Goal: Task Accomplishment & Management: Use online tool/utility

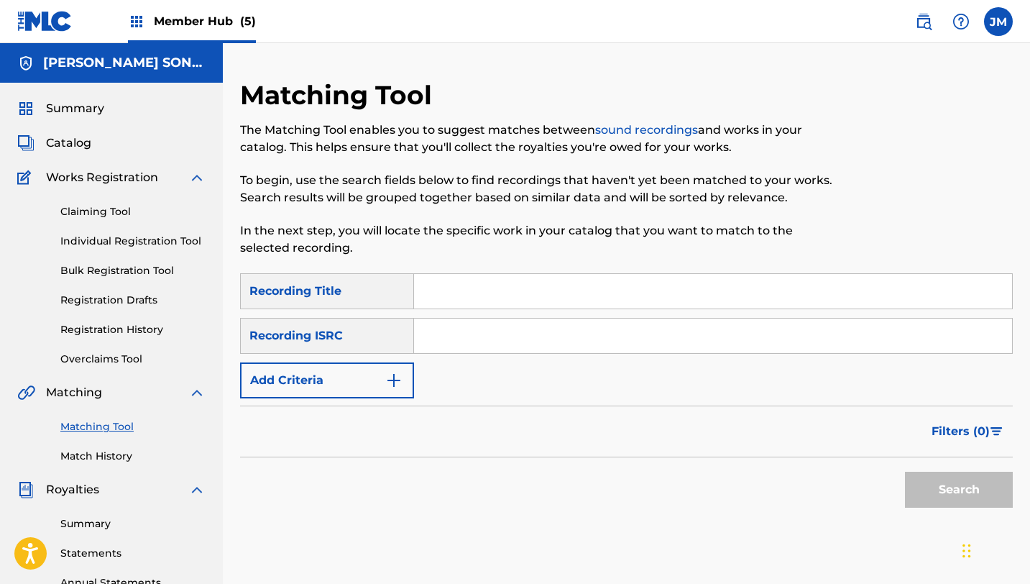
click at [29, 20] on img at bounding box center [44, 21] width 55 height 21
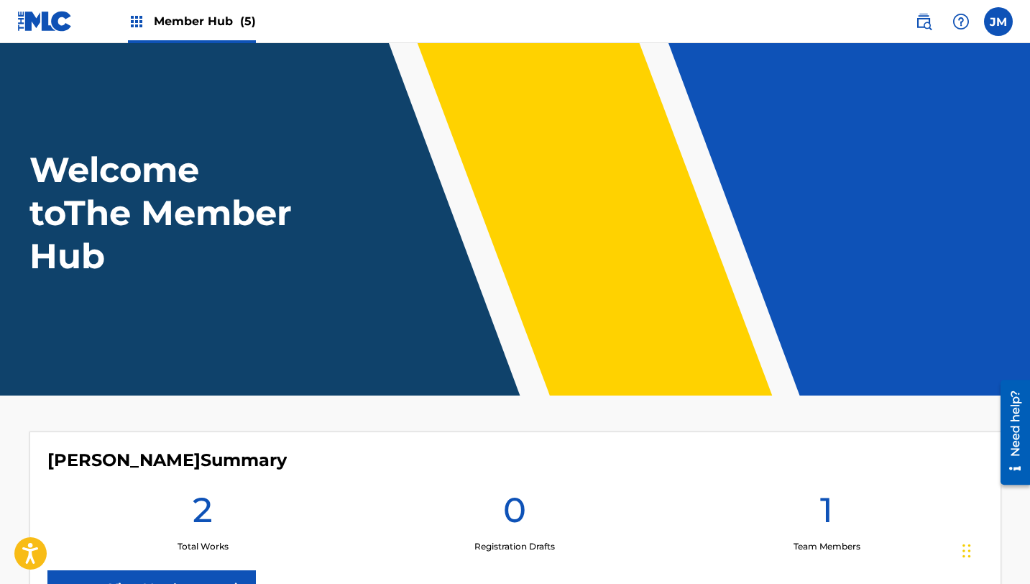
click at [134, 20] on img at bounding box center [136, 21] width 17 height 17
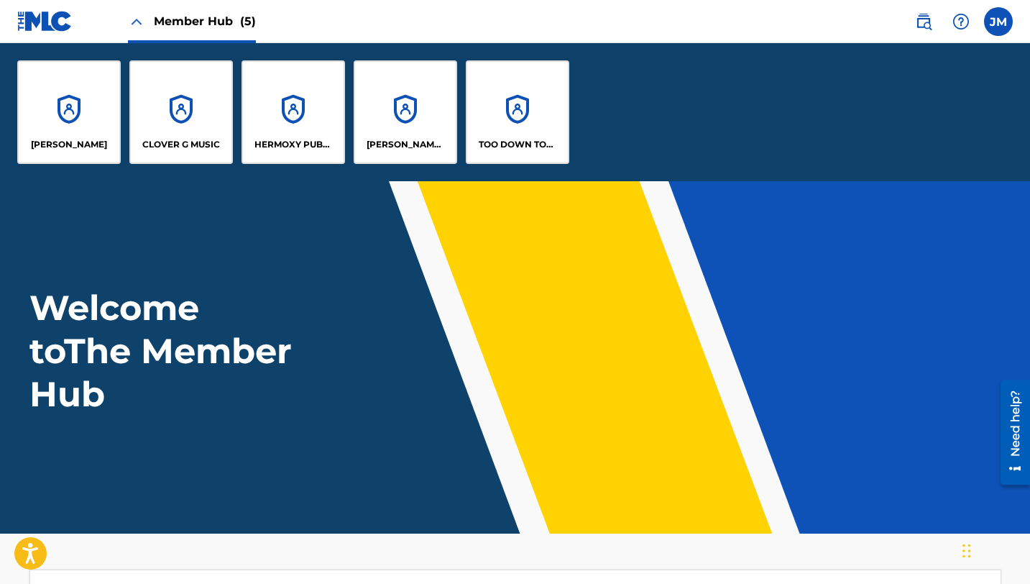
click at [35, 273] on header "Welcome to The Member Hub" at bounding box center [515, 357] width 1030 height 352
click at [416, 143] on p "[PERSON_NAME] SONGKRAFT" at bounding box center [406, 144] width 78 height 13
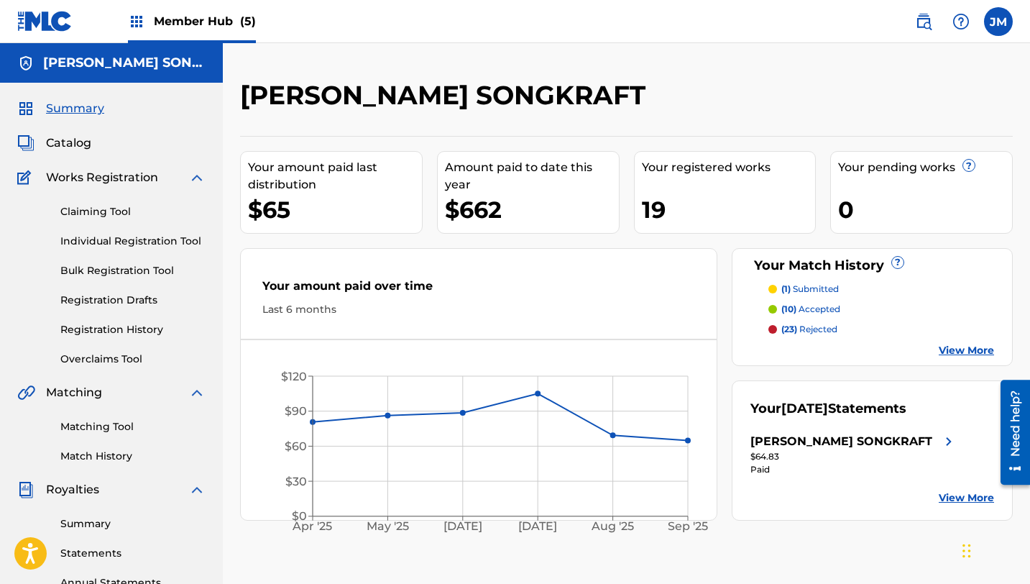
click at [585, 72] on div "[PERSON_NAME] SONGKRAFT Your amount paid last distribution $65 Amount paid to d…" at bounding box center [627, 432] width 808 height 779
click at [810, 307] on p "(10) accepted" at bounding box center [811, 309] width 59 height 13
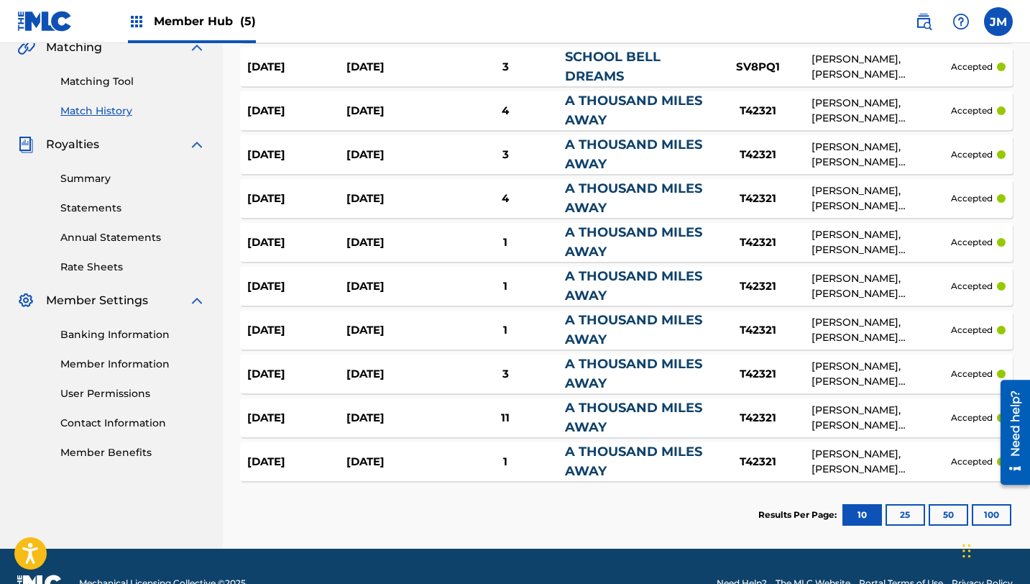
scroll to position [374, 0]
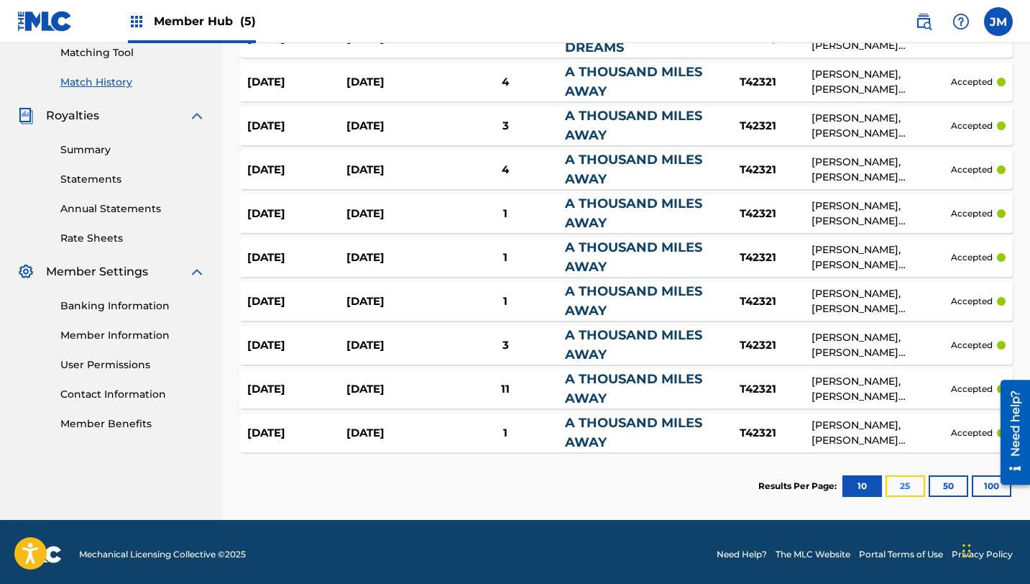
click at [910, 486] on button "25" at bounding box center [906, 486] width 40 height 22
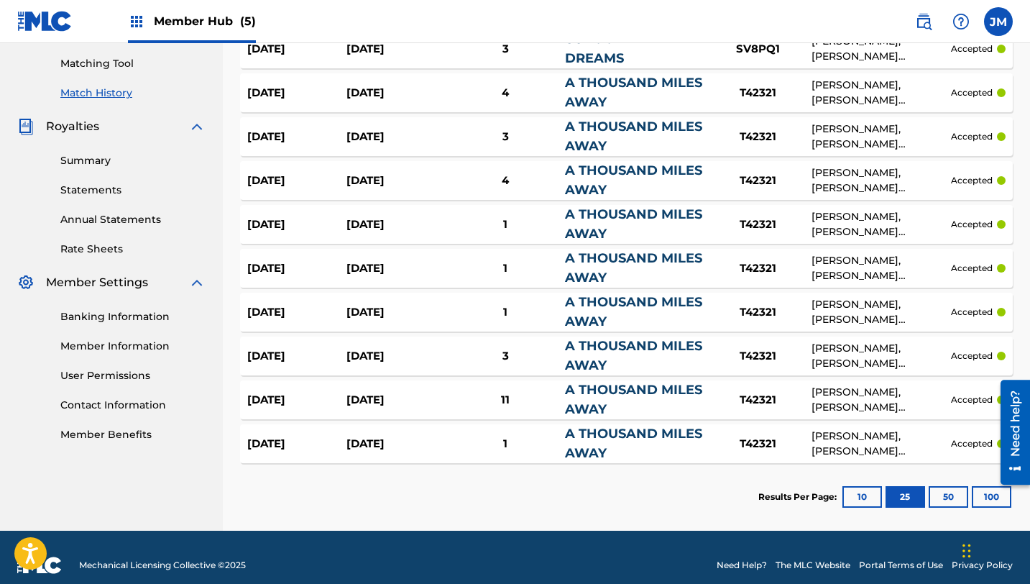
scroll to position [379, 0]
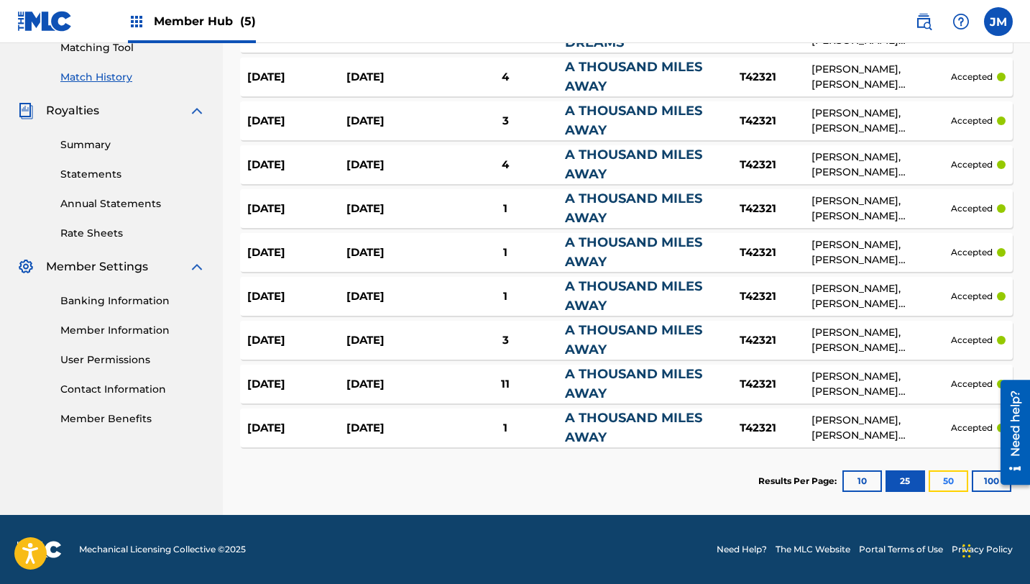
click at [954, 478] on button "50" at bounding box center [949, 481] width 40 height 22
click at [983, 478] on button "100" at bounding box center [992, 481] width 40 height 22
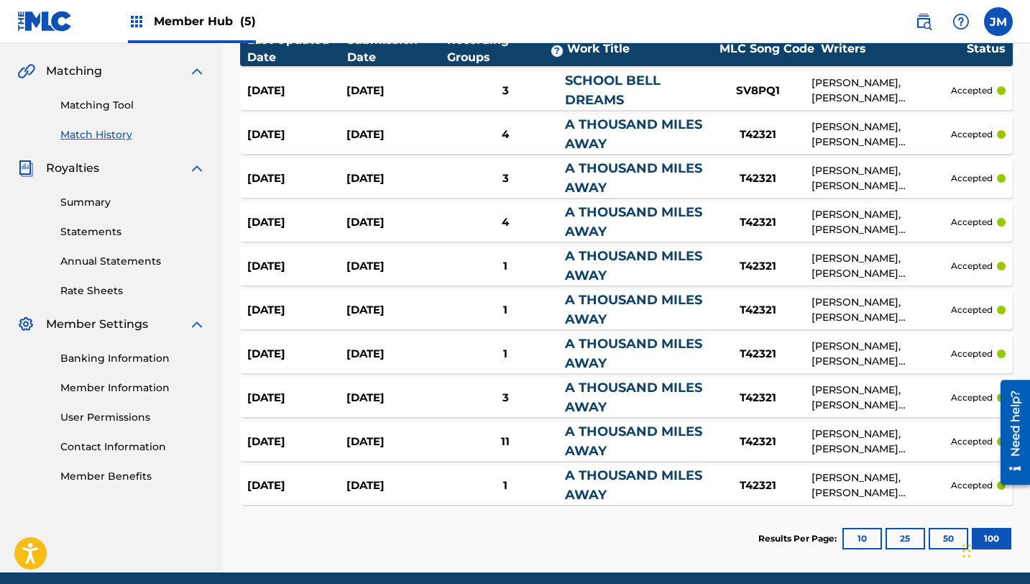
scroll to position [293, 0]
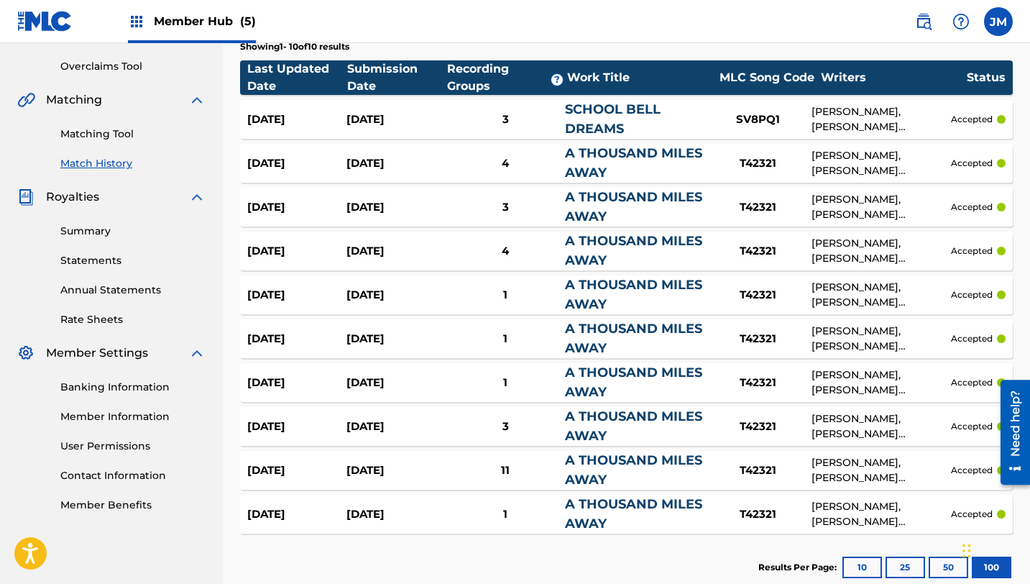
click at [599, 162] on div "A THOUSAND MILES AWAY" at bounding box center [634, 163] width 139 height 39
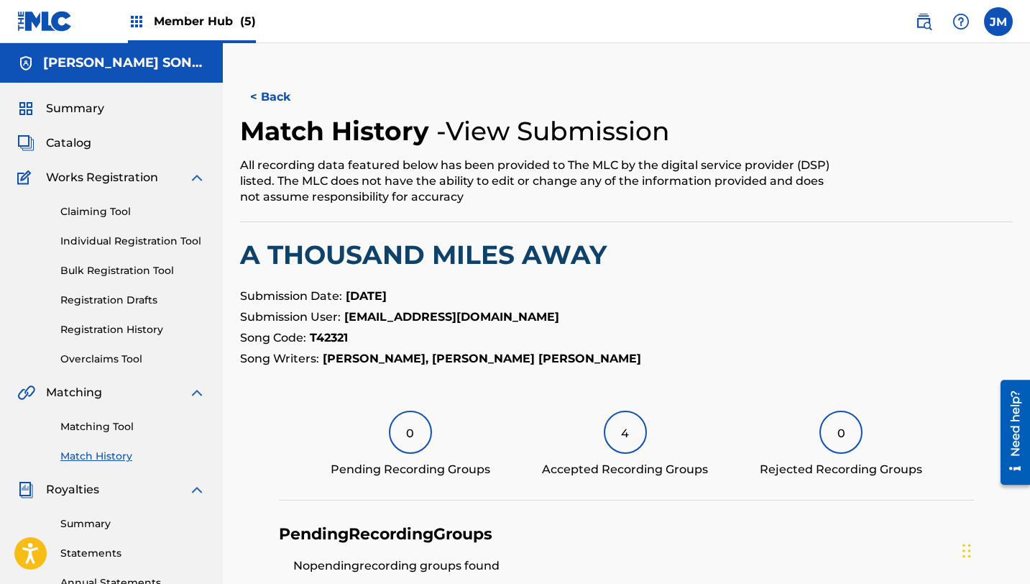
click at [615, 258] on h2 "A THOUSAND MILES AWAY" at bounding box center [626, 255] width 773 height 32
click at [731, 39] on nav "Member Hub (5) JM [PERSON_NAME] [PERSON_NAME] [EMAIL_ADDRESS][DOMAIN_NAME] Noti…" at bounding box center [515, 21] width 1030 height 43
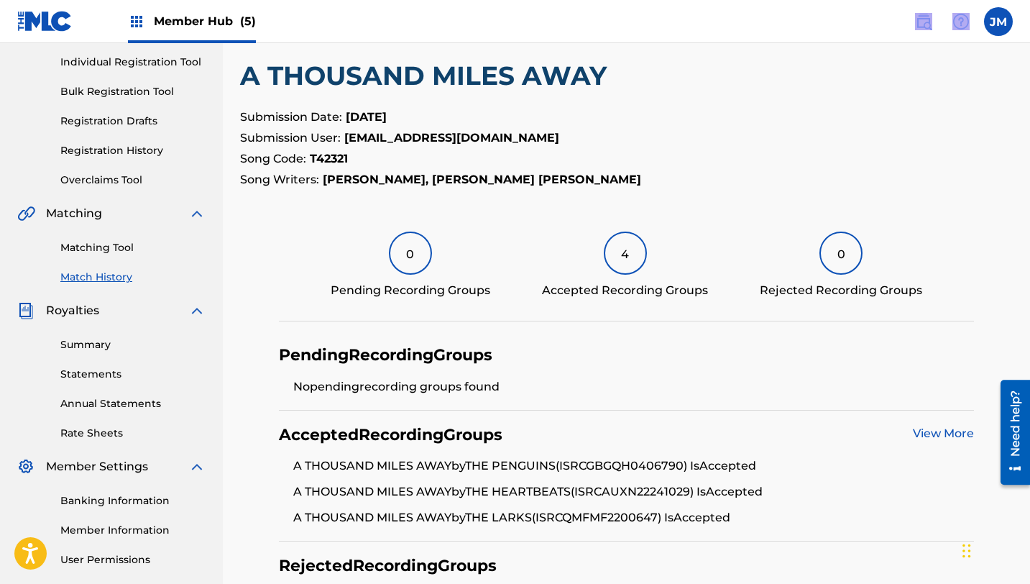
scroll to position [155, 0]
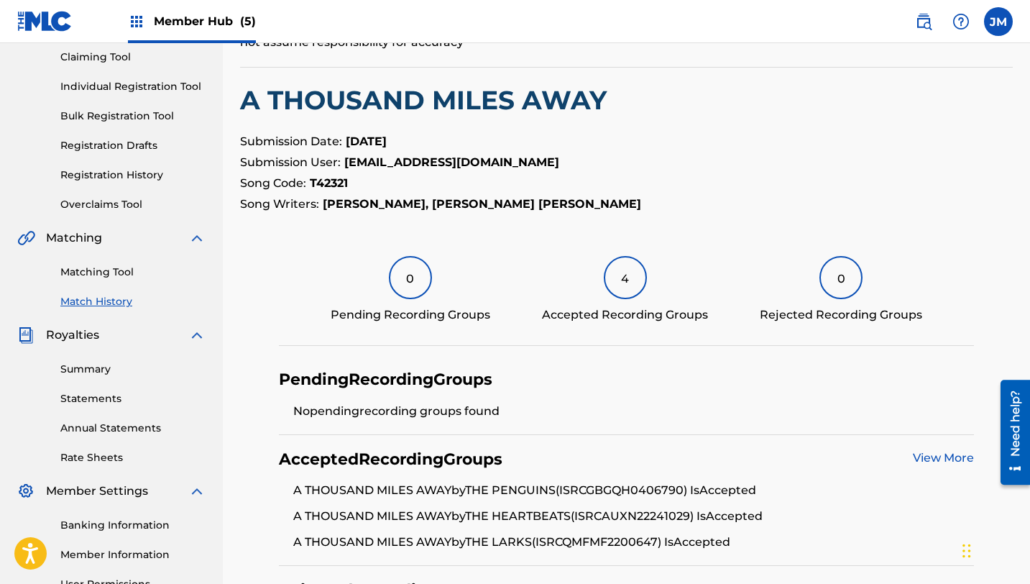
click at [338, 181] on strong "T42321" at bounding box center [329, 183] width 38 height 14
copy strong "T42321"
click at [111, 280] on div "Matching Tool Match History" at bounding box center [111, 278] width 188 height 63
click at [111, 265] on link "Matching Tool" at bounding box center [132, 272] width 145 height 15
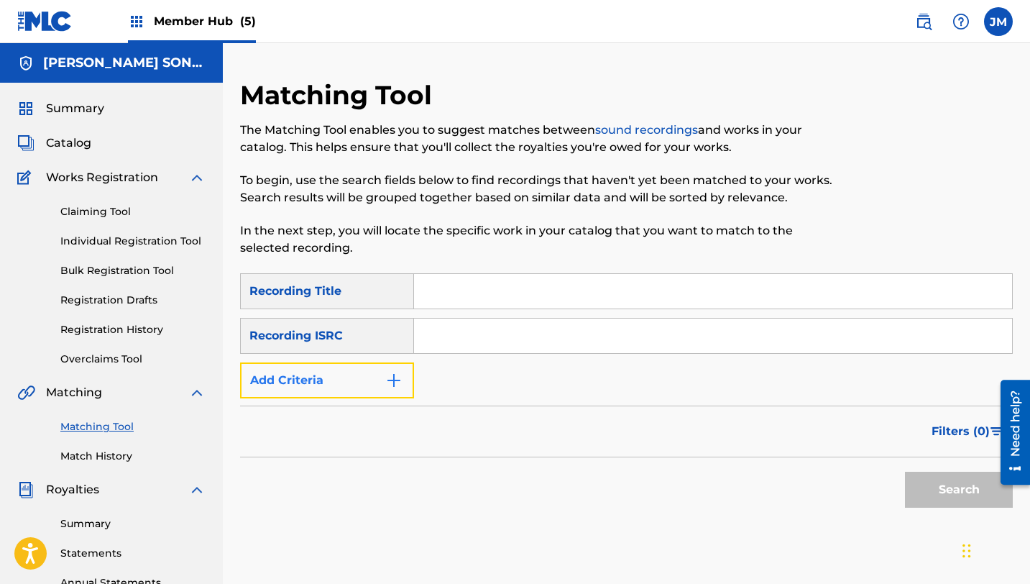
click at [393, 367] on button "Add Criteria" at bounding box center [327, 380] width 174 height 36
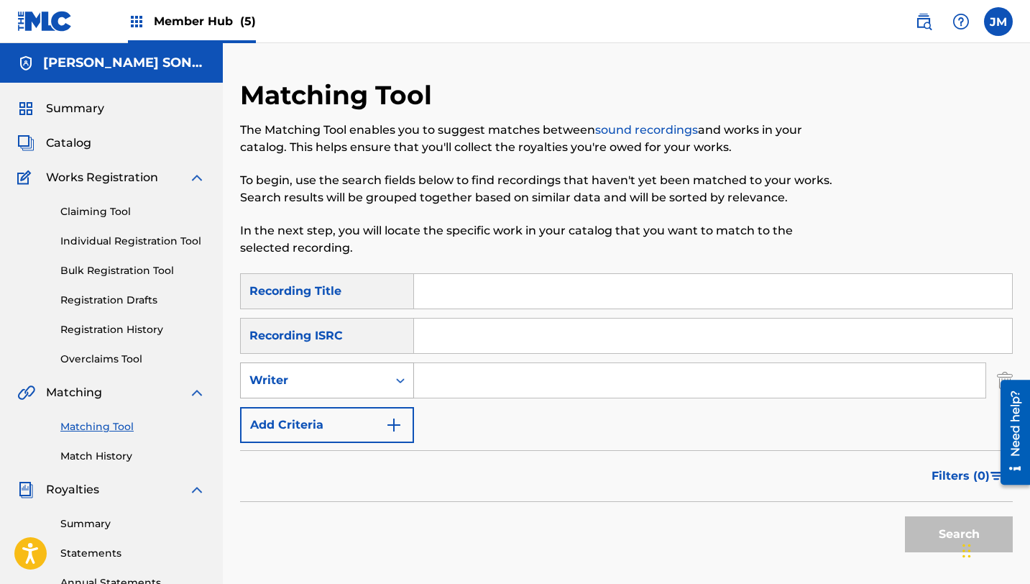
click at [403, 380] on icon "Search Form" at bounding box center [400, 380] width 9 height 5
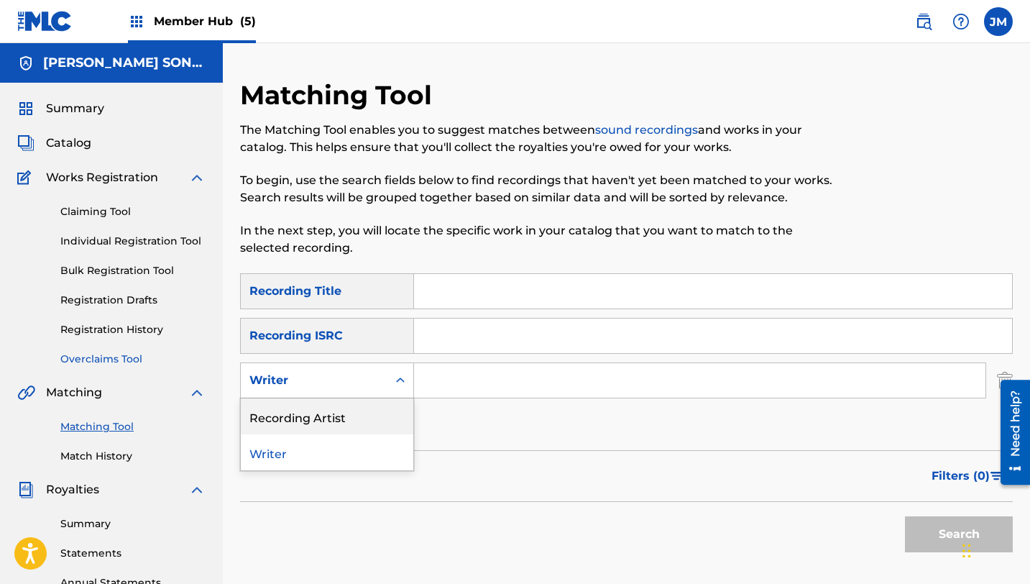
click at [126, 361] on link "Overclaims Tool" at bounding box center [132, 359] width 145 height 15
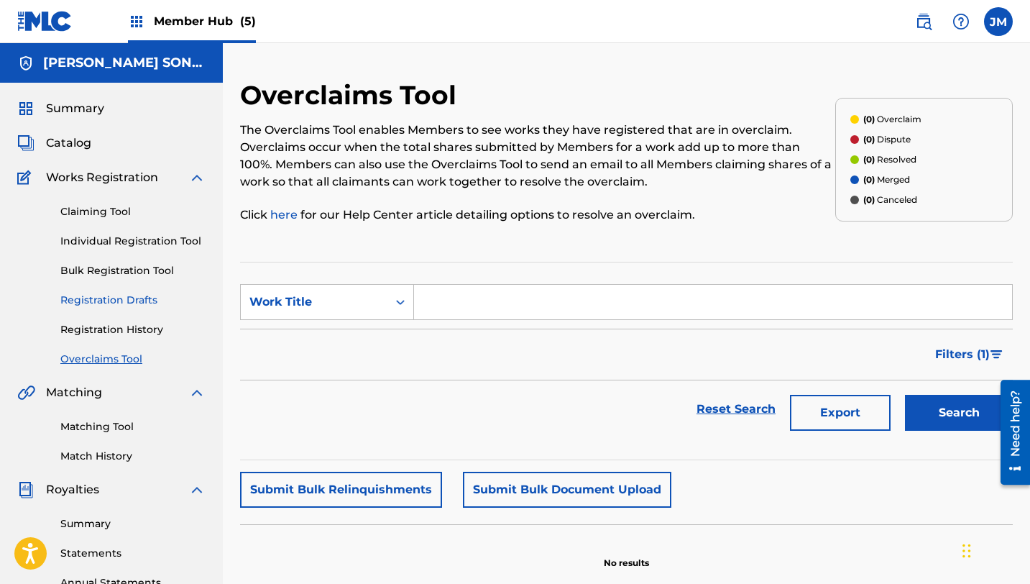
click at [137, 293] on link "Registration Drafts" at bounding box center [132, 300] width 145 height 15
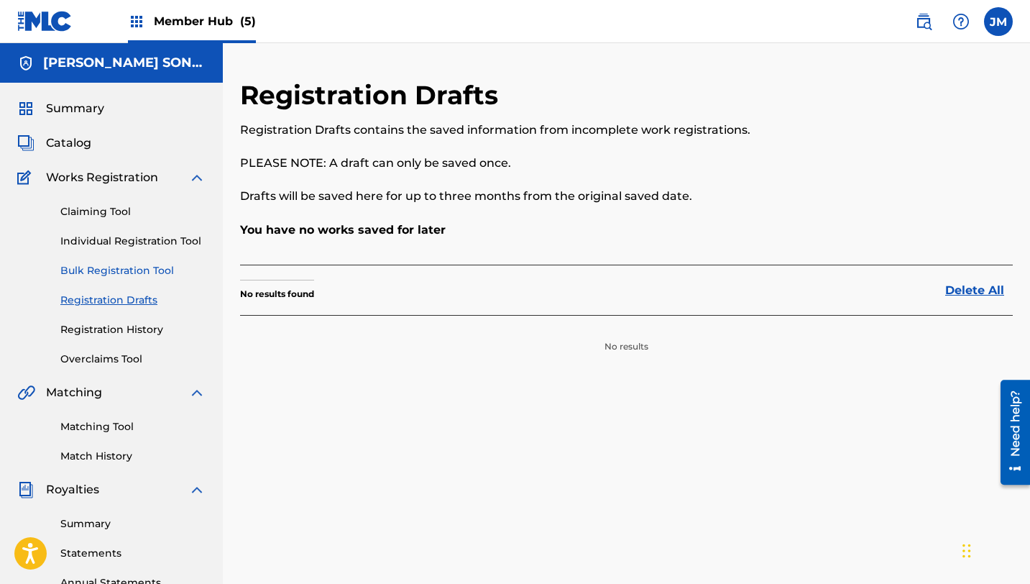
click at [133, 273] on link "Bulk Registration Tool" at bounding box center [132, 270] width 145 height 15
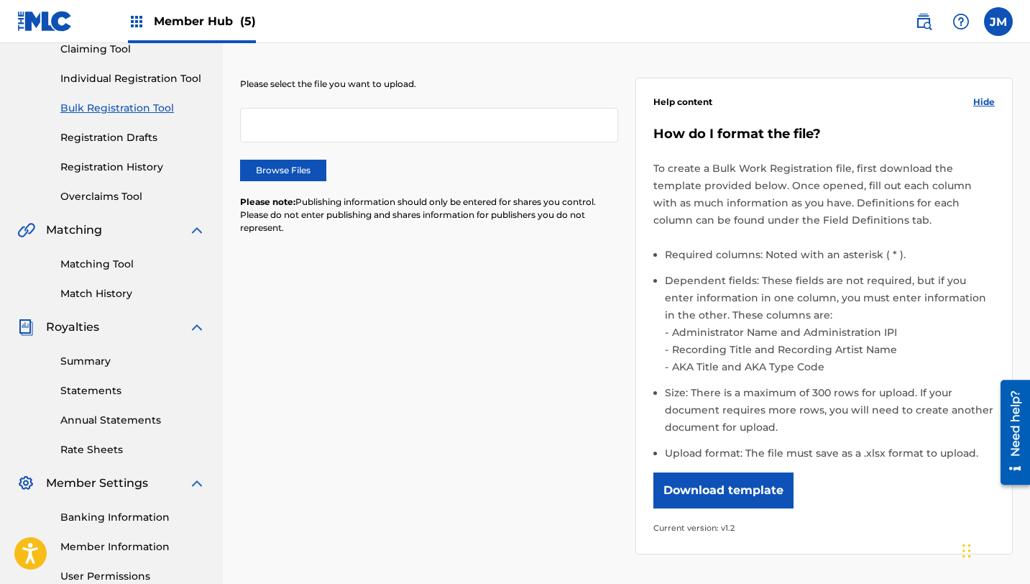
scroll to position [144, 0]
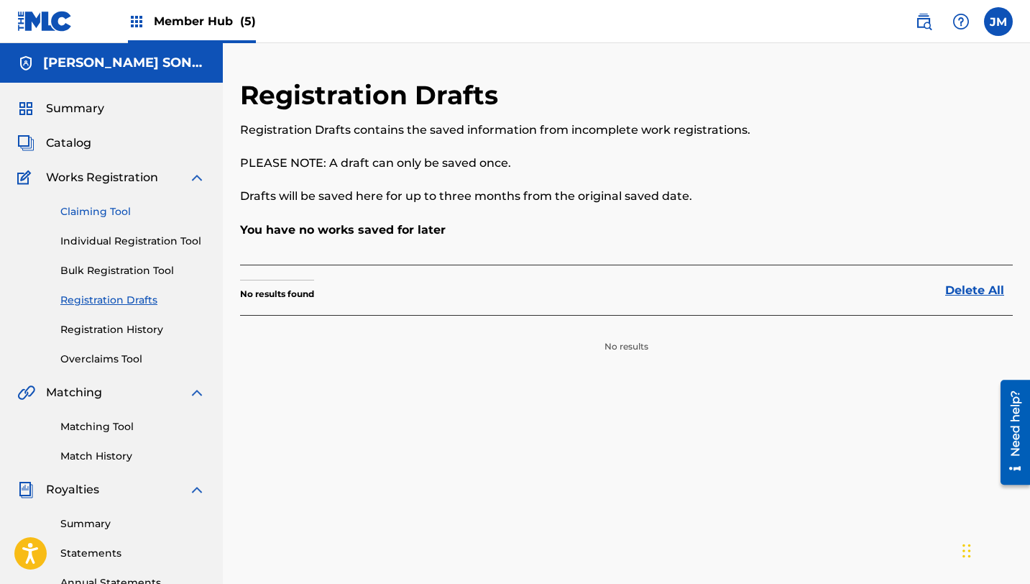
click at [109, 213] on link "Claiming Tool" at bounding box center [132, 211] width 145 height 15
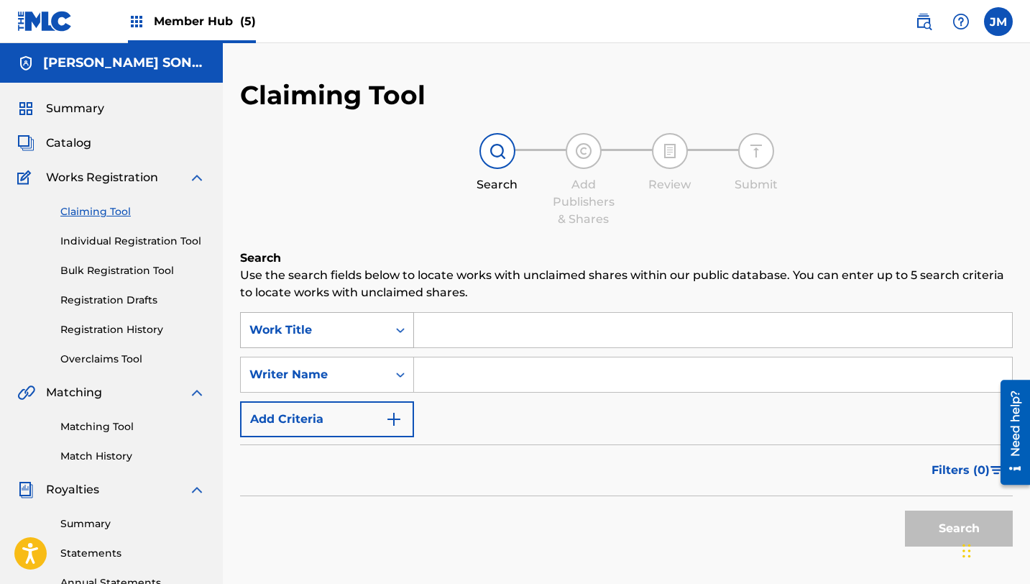
click at [401, 328] on icon "Search Form" at bounding box center [400, 330] width 14 height 14
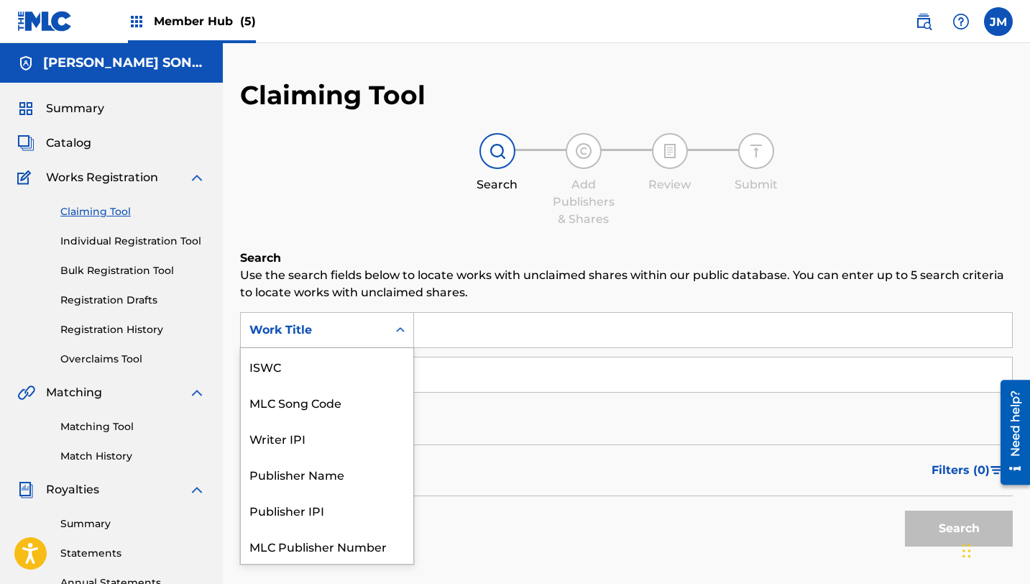
scroll to position [36, 0]
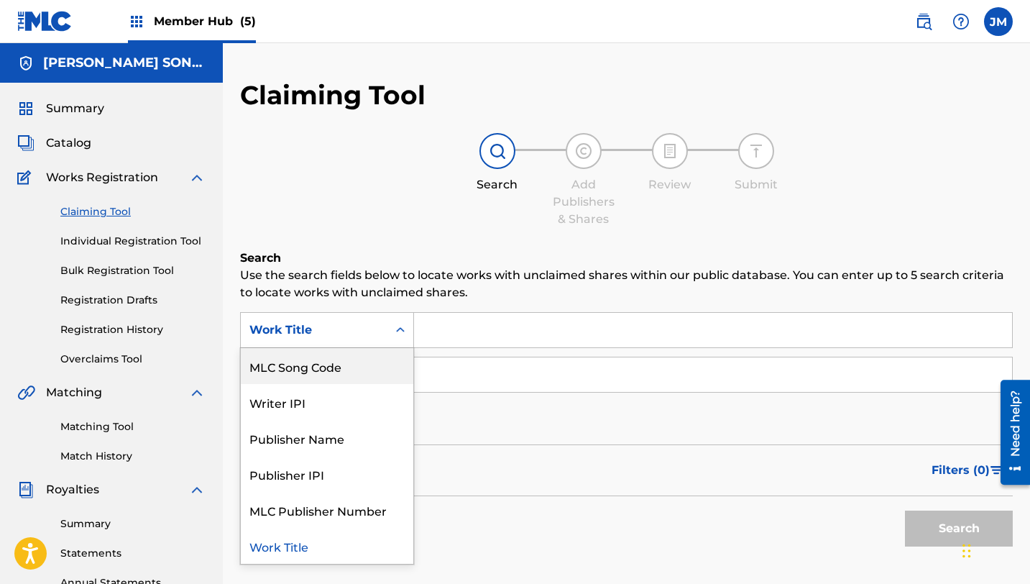
click at [337, 365] on div "MLC Song Code" at bounding box center [327, 366] width 173 height 36
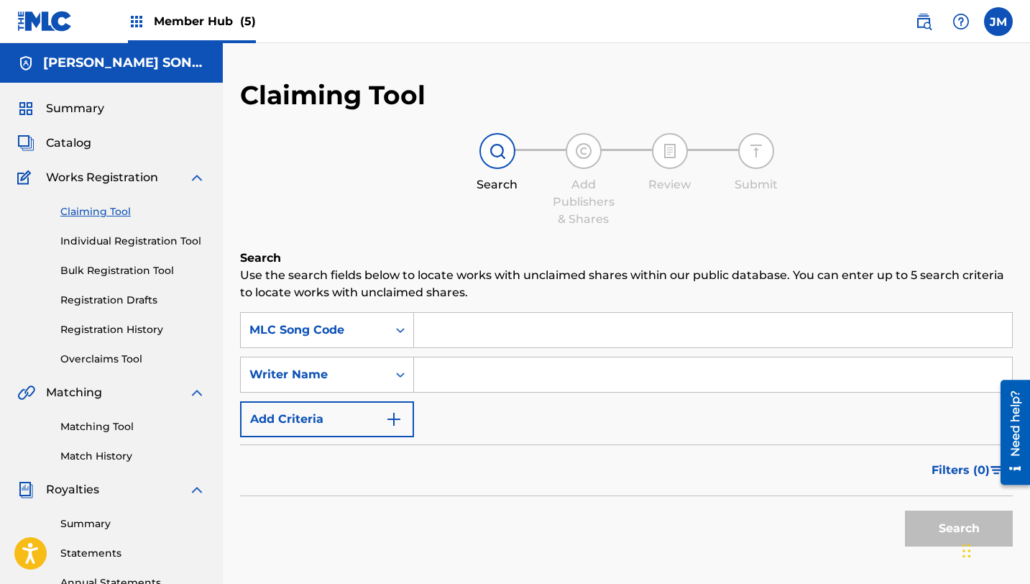
click at [467, 324] on input "Search Form" at bounding box center [713, 330] width 598 height 35
click at [399, 331] on icon "Search Form" at bounding box center [400, 330] width 14 height 14
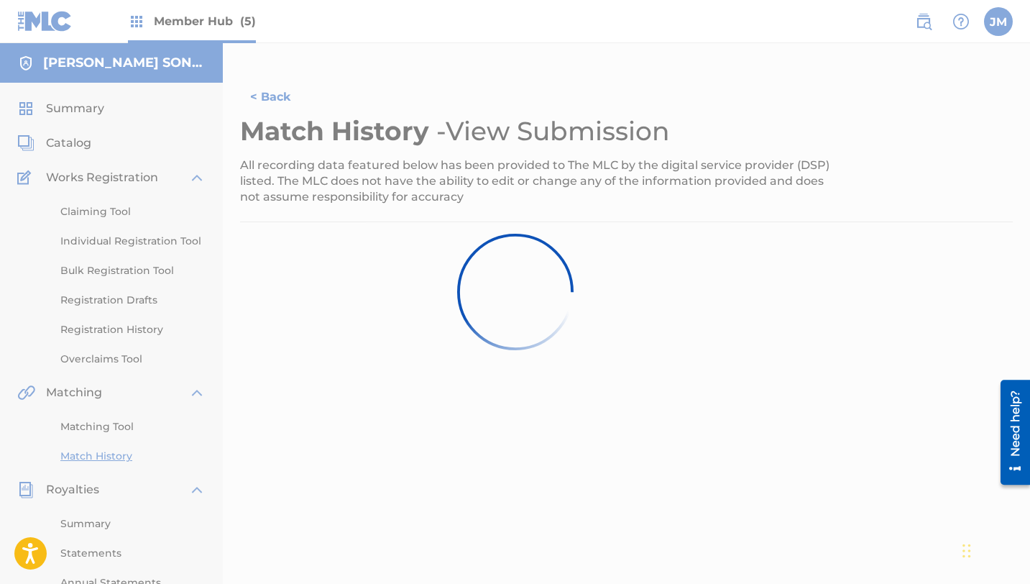
scroll to position [155, 0]
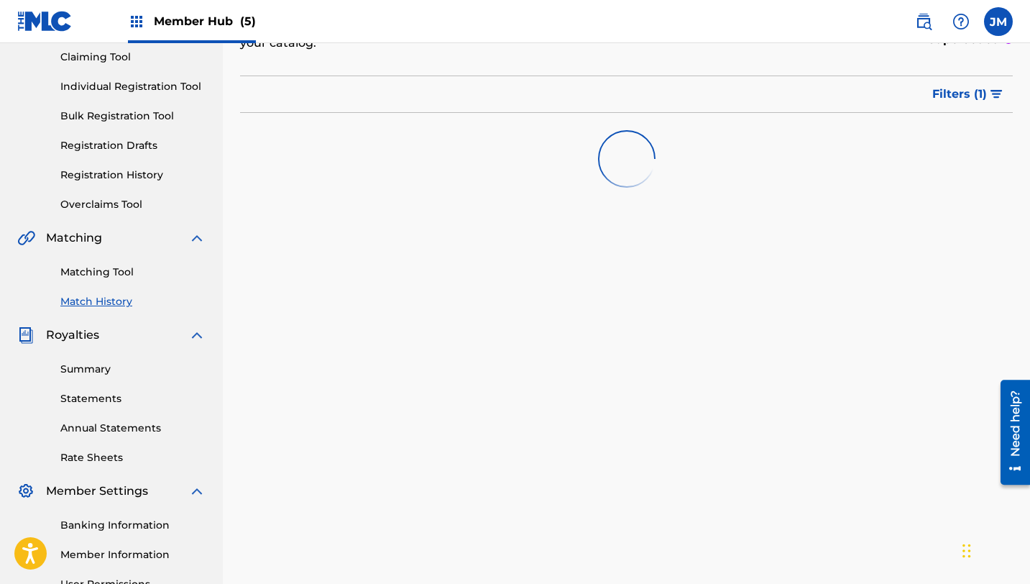
scroll to position [293, 0]
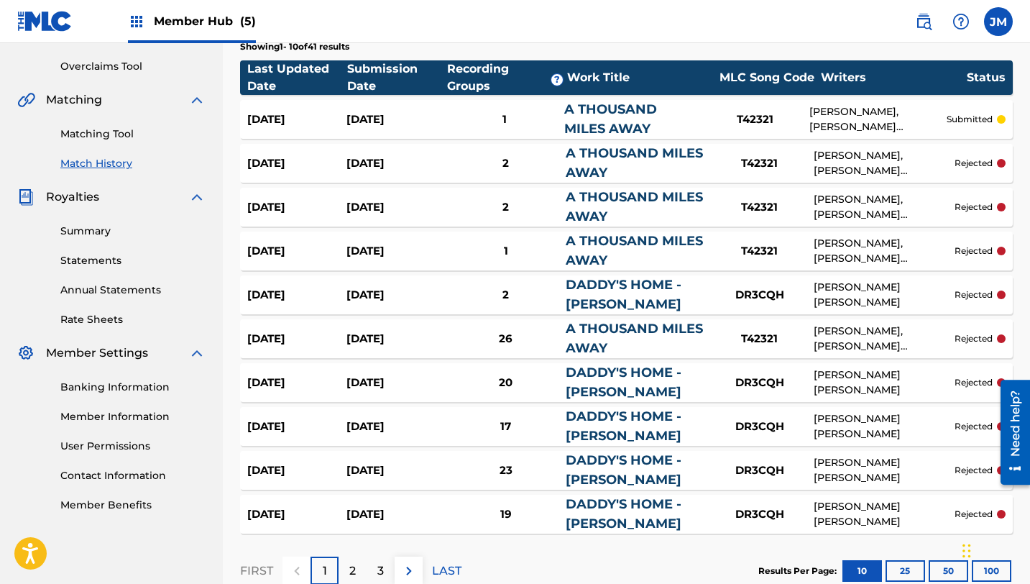
click at [611, 119] on div "A THOUSAND MILES AWAY" at bounding box center [632, 119] width 137 height 39
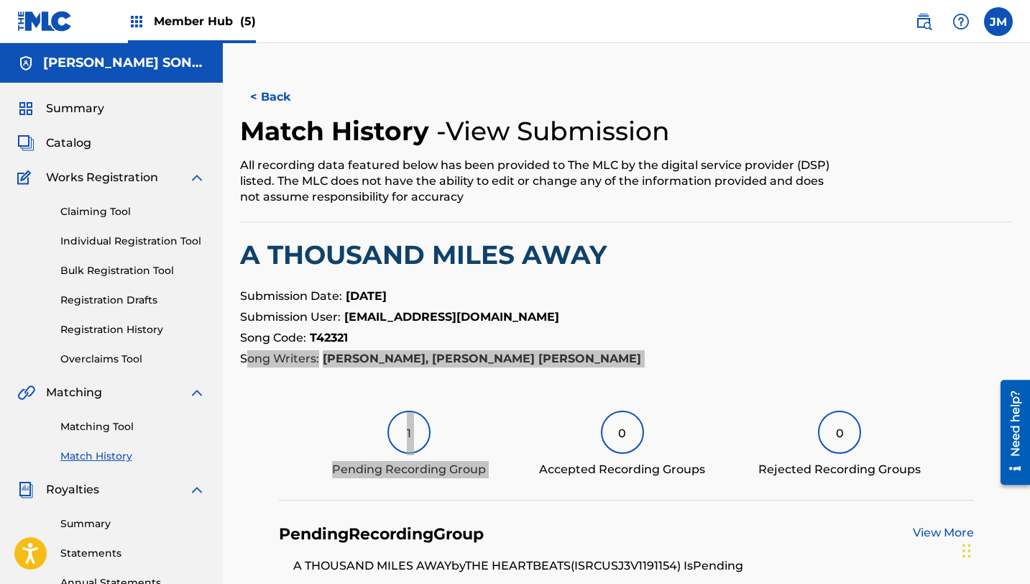
drag, startPoint x: 245, startPoint y: 359, endPoint x: 522, endPoint y: 367, distance: 277.0
click at [522, 367] on div "< Back Match History - View Submission All recording data featured below has be…" at bounding box center [626, 413] width 773 height 669
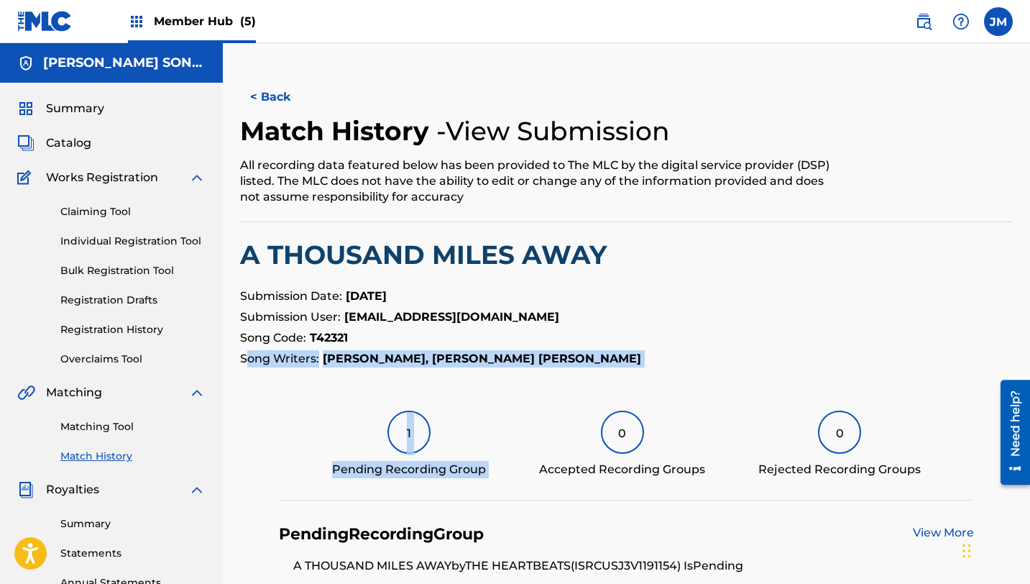
click at [522, 367] on div "< Back Match History - View Submission All recording data featured below has be…" at bounding box center [626, 413] width 773 height 669
drag, startPoint x: 563, startPoint y: 370, endPoint x: 595, endPoint y: 349, distance: 37.9
click at [597, 349] on div "< Back Match History - View Submission All recording data featured below has be…" at bounding box center [626, 413] width 773 height 669
click at [595, 355] on p "Song Writers: [PERSON_NAME], [PERSON_NAME] [PERSON_NAME]" at bounding box center [626, 358] width 773 height 17
drag, startPoint x: 593, startPoint y: 352, endPoint x: 240, endPoint y: 360, distance: 353.1
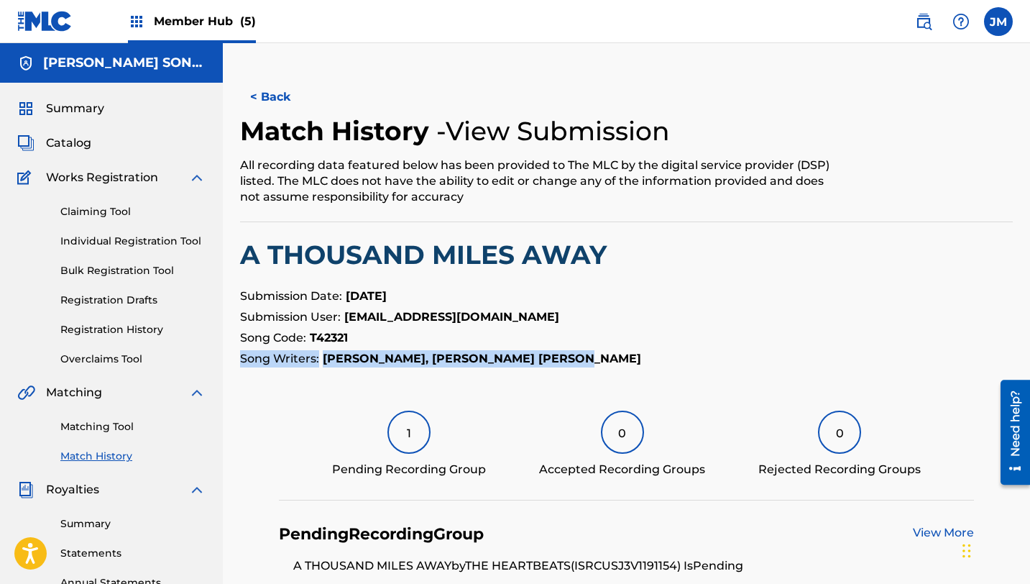
click at [240, 360] on p "Song Writers: [PERSON_NAME], [PERSON_NAME] [PERSON_NAME]" at bounding box center [626, 358] width 773 height 17
copy p "Song Writers: [PERSON_NAME], [PERSON_NAME] [PERSON_NAME]"
click at [97, 204] on link "Claiming Tool" at bounding box center [132, 211] width 145 height 15
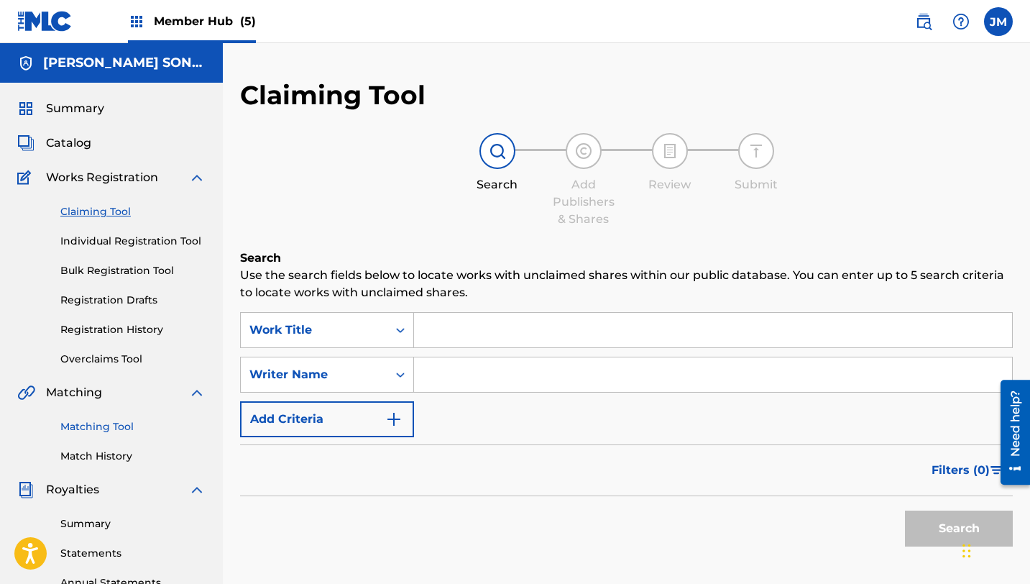
click at [107, 426] on link "Matching Tool" at bounding box center [132, 426] width 145 height 15
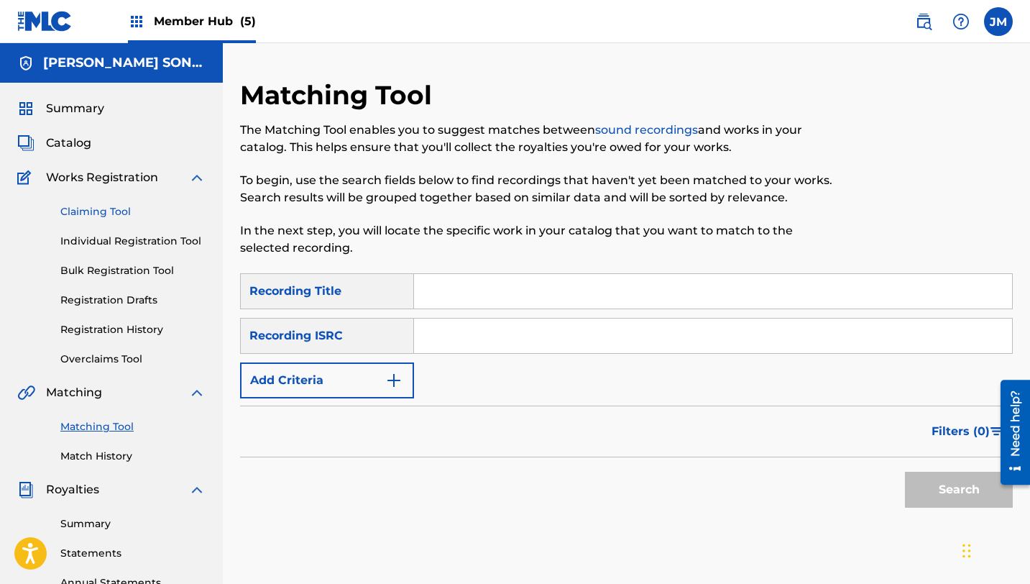
click at [92, 214] on link "Claiming Tool" at bounding box center [132, 211] width 145 height 15
